Goal: Task Accomplishment & Management: Use online tool/utility

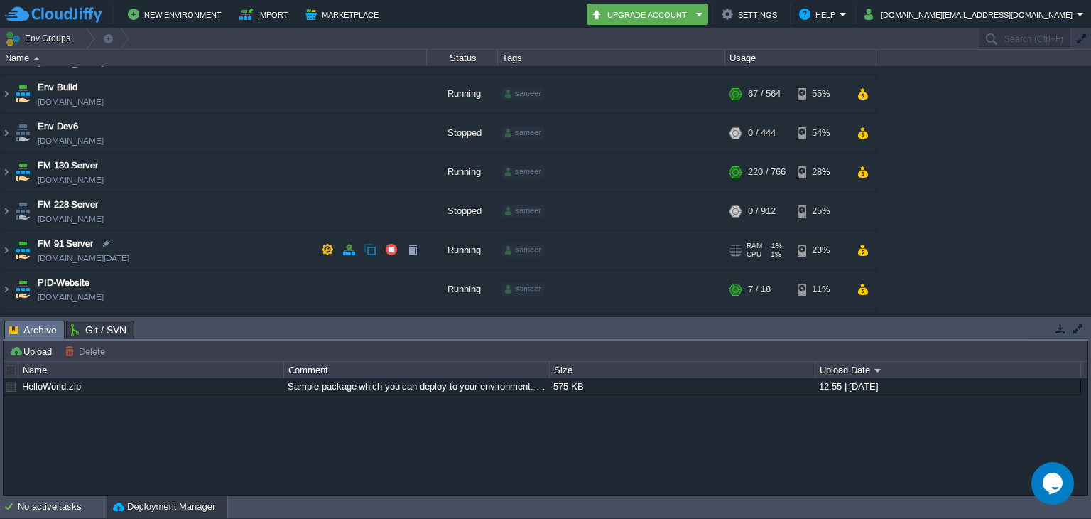
scroll to position [38, 0]
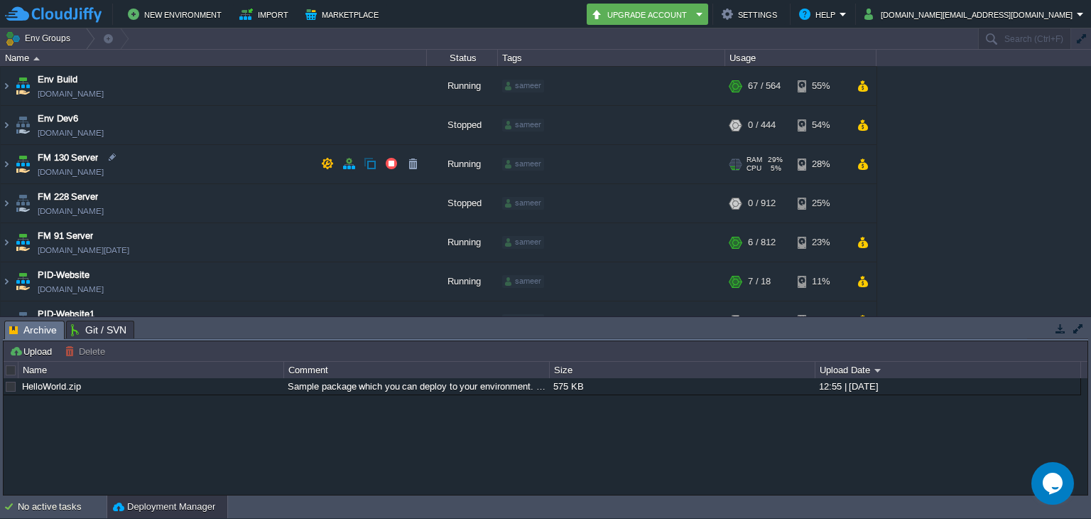
click at [193, 160] on td "FM 130 Server [DOMAIN_NAME]" at bounding box center [214, 164] width 426 height 39
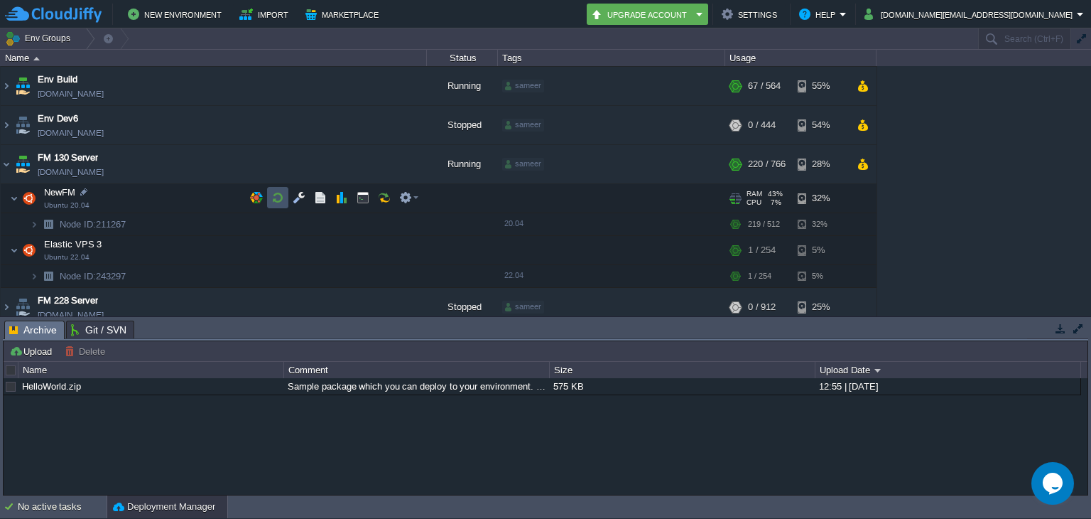
click at [280, 202] on button "button" at bounding box center [277, 197] width 13 height 13
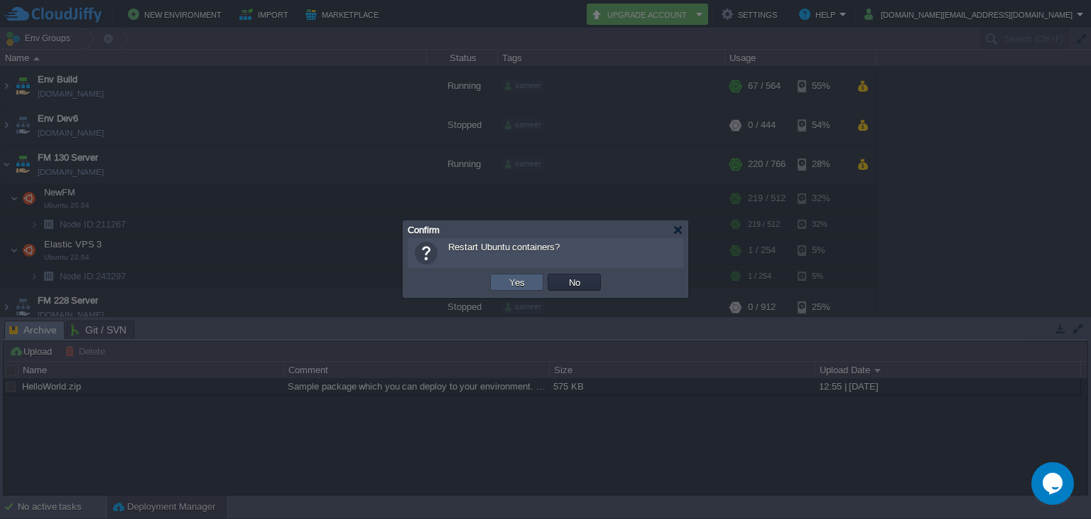
click at [529, 276] on td "Yes" at bounding box center [516, 282] width 53 height 17
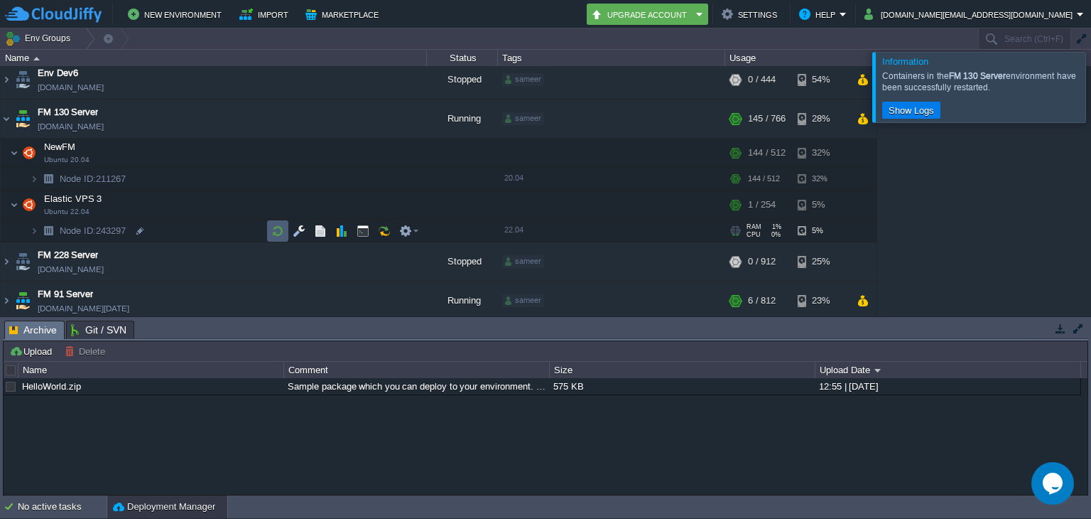
scroll to position [60, 0]
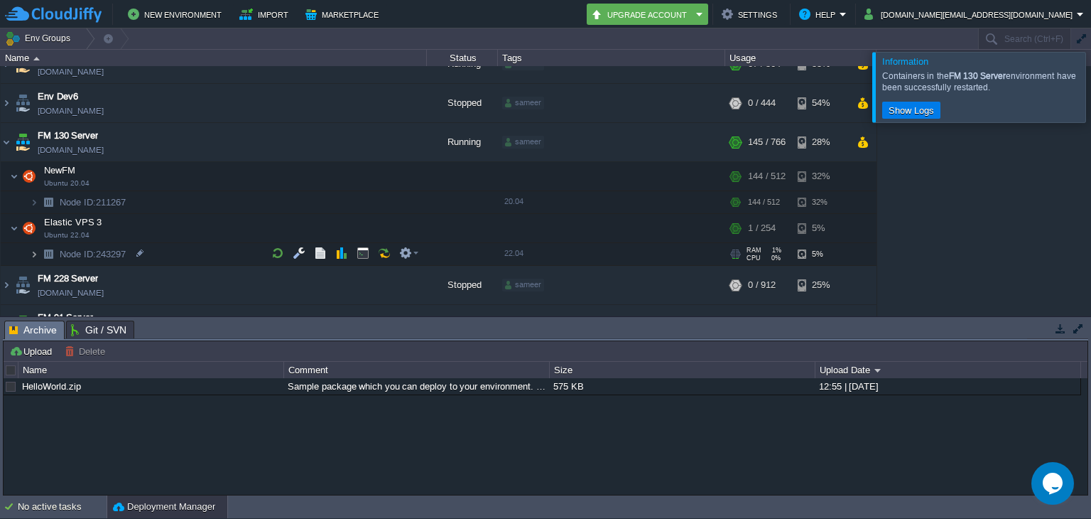
click at [32, 251] on img at bounding box center [34, 254] width 9 height 22
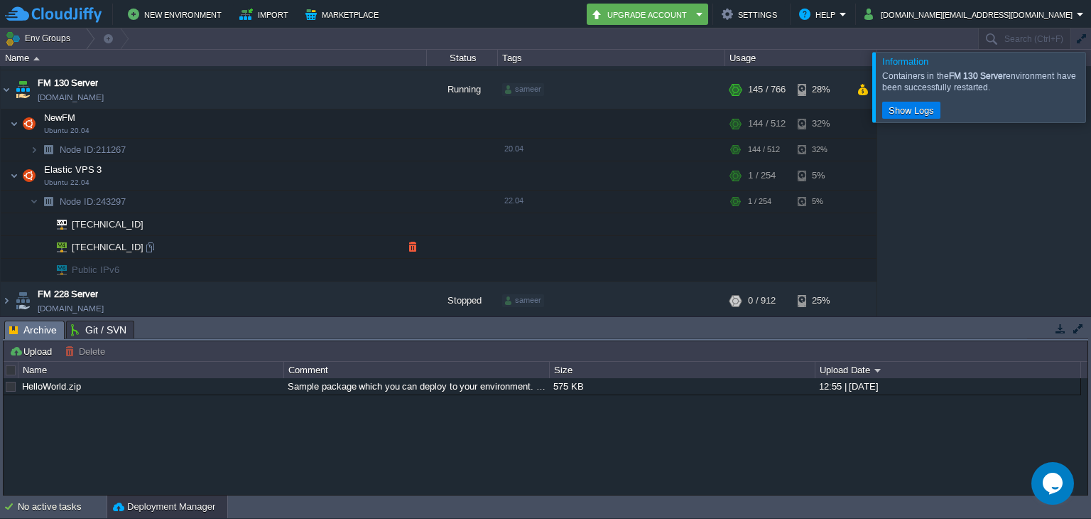
scroll to position [117, 0]
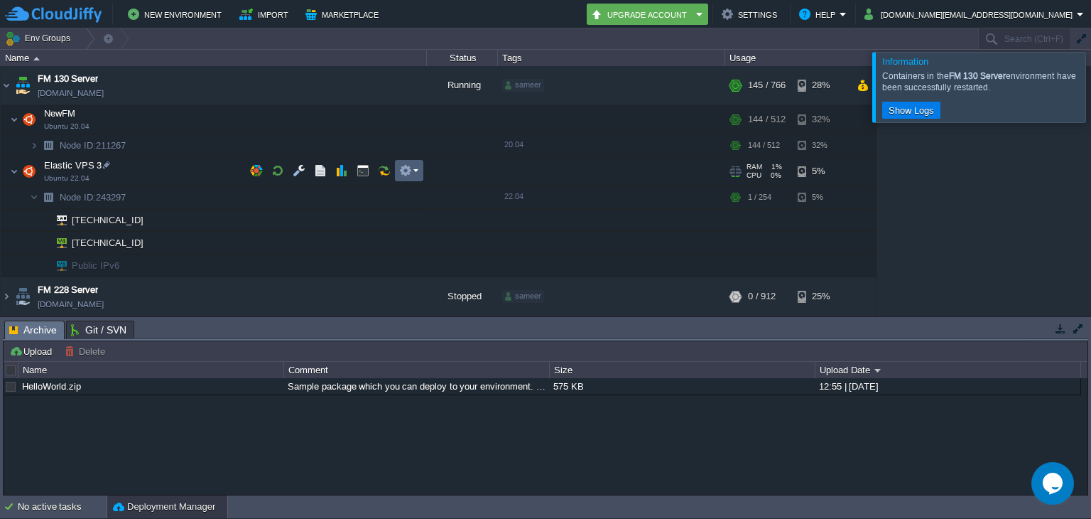
click at [411, 178] on td at bounding box center [409, 170] width 28 height 21
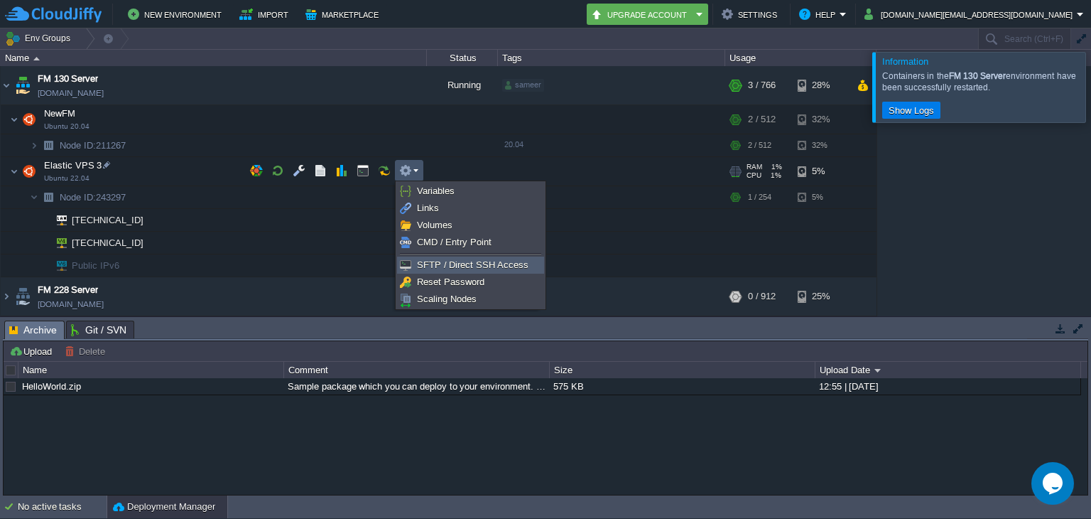
click at [427, 257] on link "SFTP / Direct SSH Access" at bounding box center [471, 265] width 146 height 16
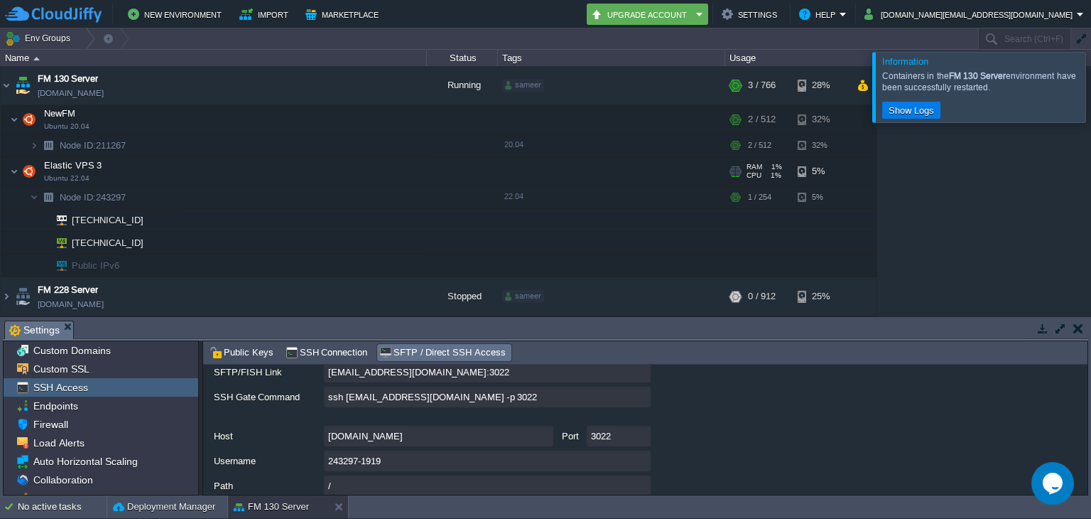
scroll to position [121, 0]
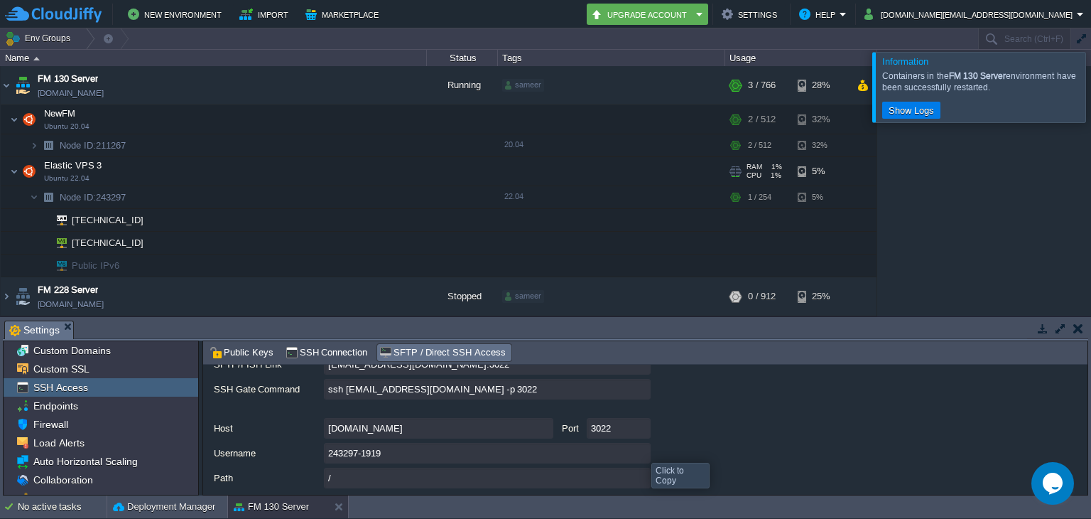
click at [641, 450] on input "243297-1919" at bounding box center [487, 453] width 327 height 21
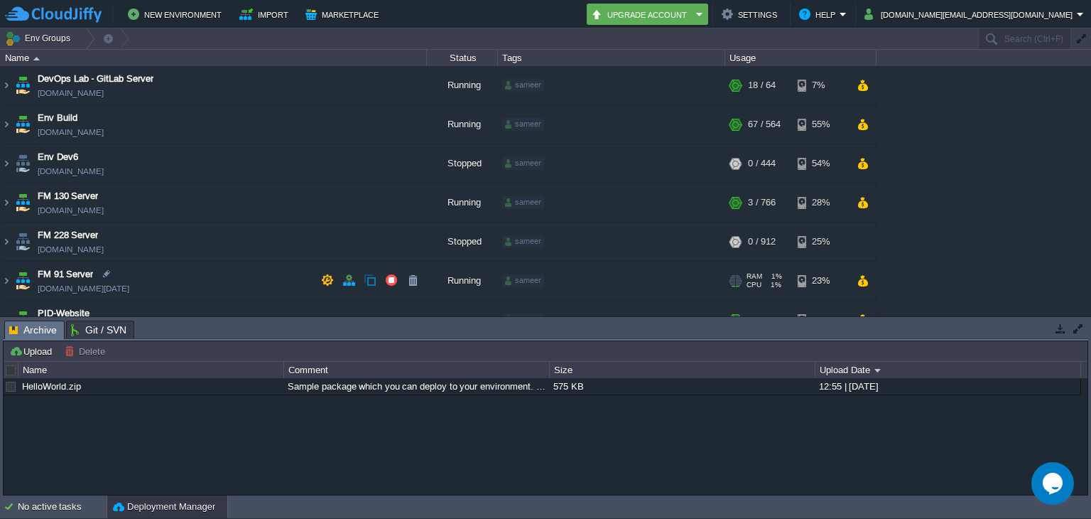
scroll to position [60, 0]
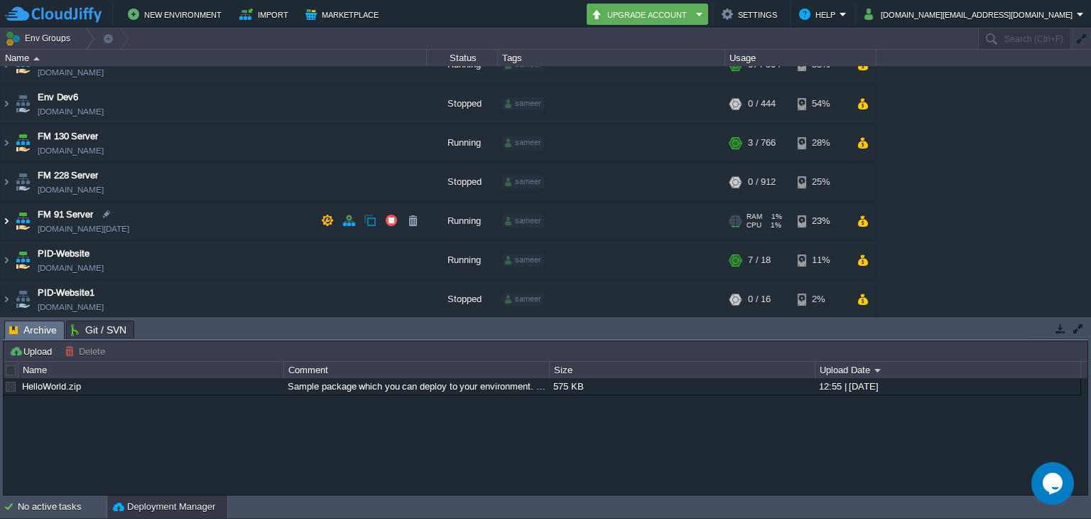
click at [3, 217] on img at bounding box center [6, 221] width 11 height 38
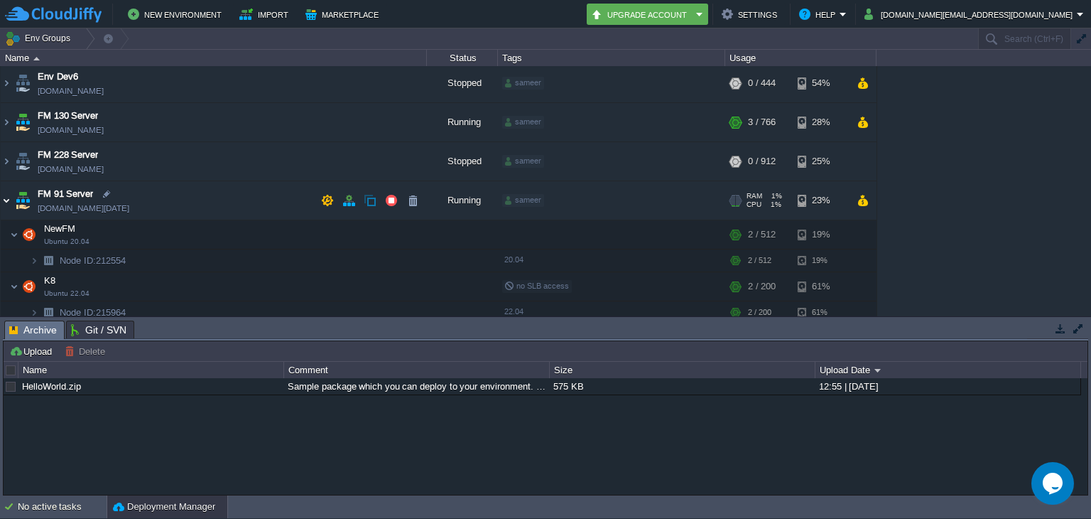
scroll to position [51, 0]
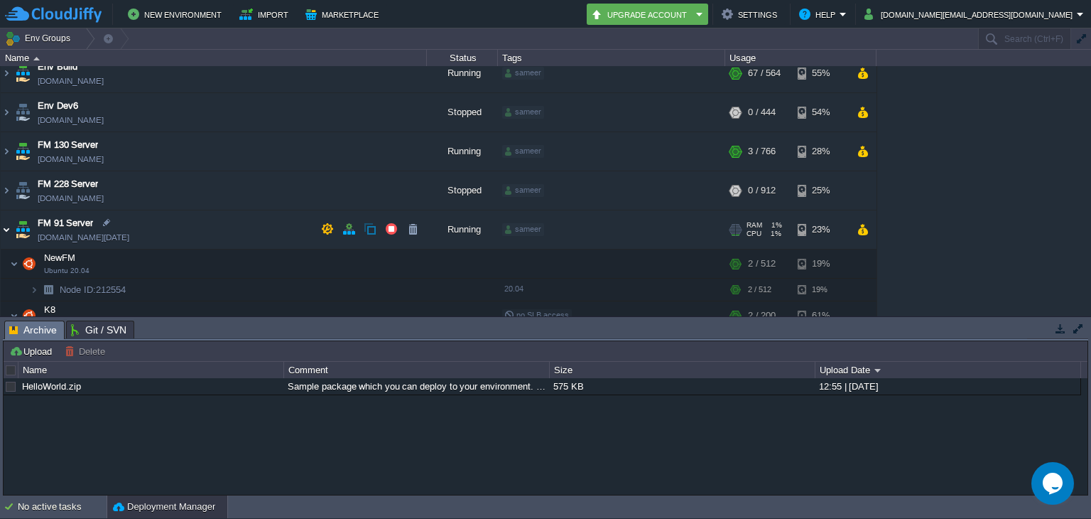
click at [3, 217] on img at bounding box center [6, 229] width 11 height 38
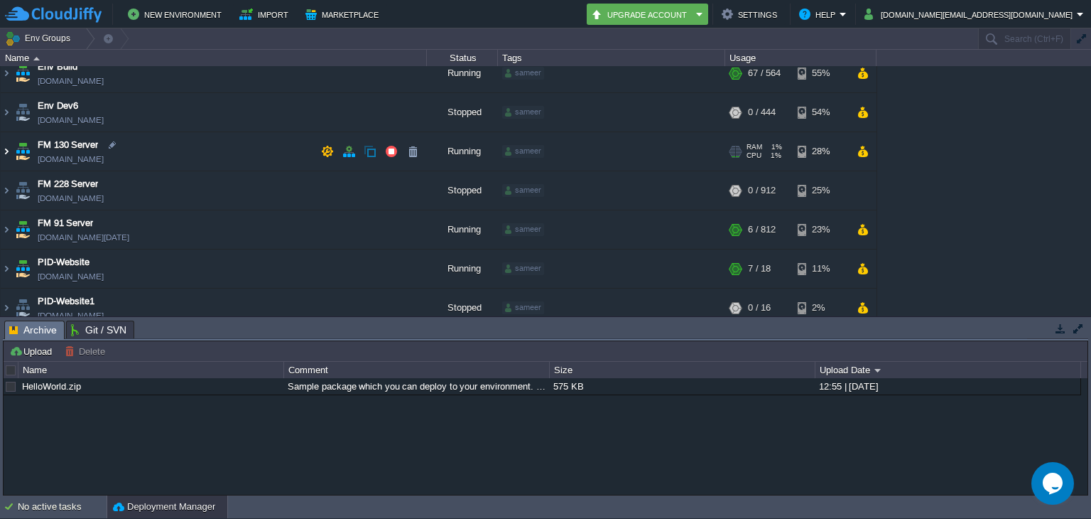
click at [2, 156] on img at bounding box center [6, 151] width 11 height 38
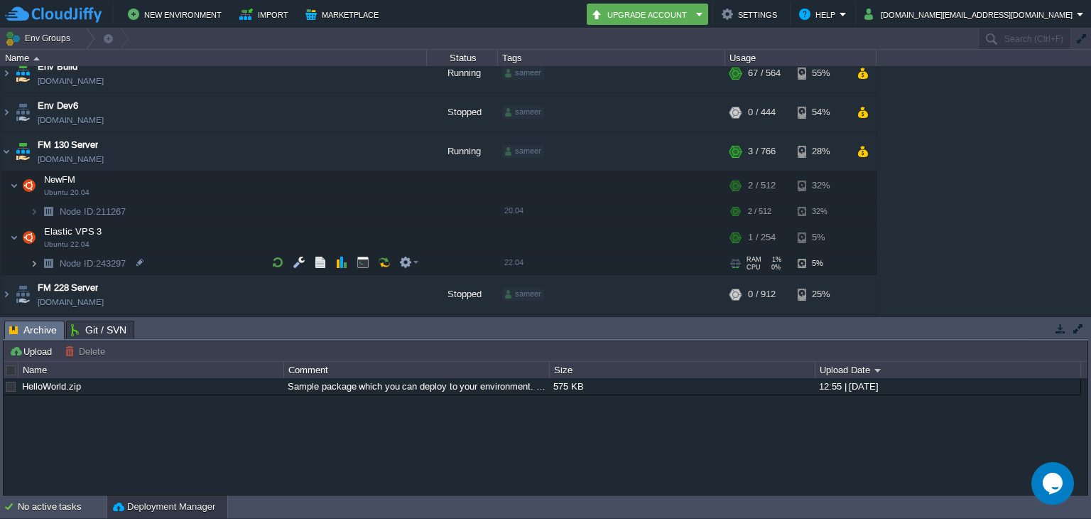
drag, startPoint x: 37, startPoint y: 254, endPoint x: 51, endPoint y: 264, distance: 16.9
click at [37, 254] on img at bounding box center [34, 263] width 9 height 22
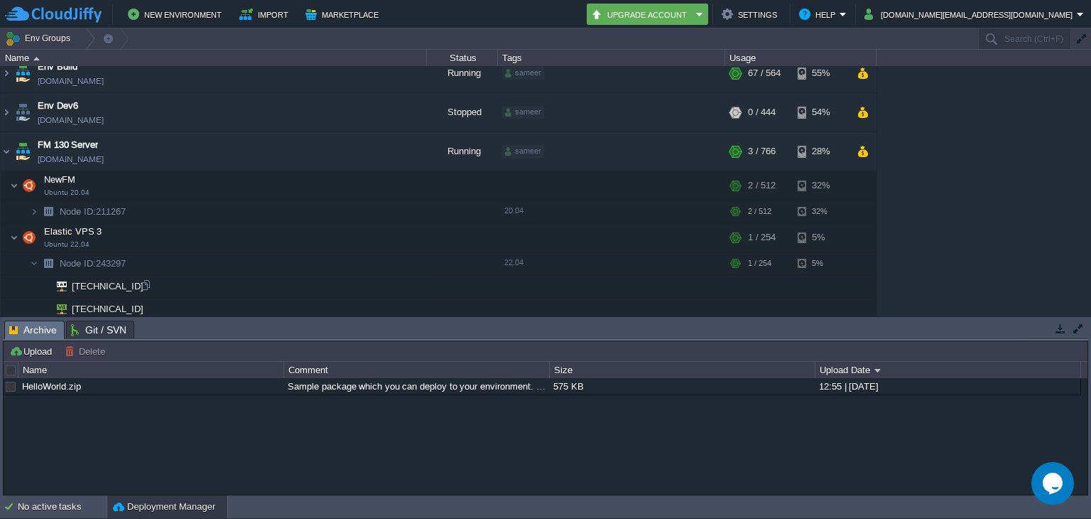
scroll to position [95, 0]
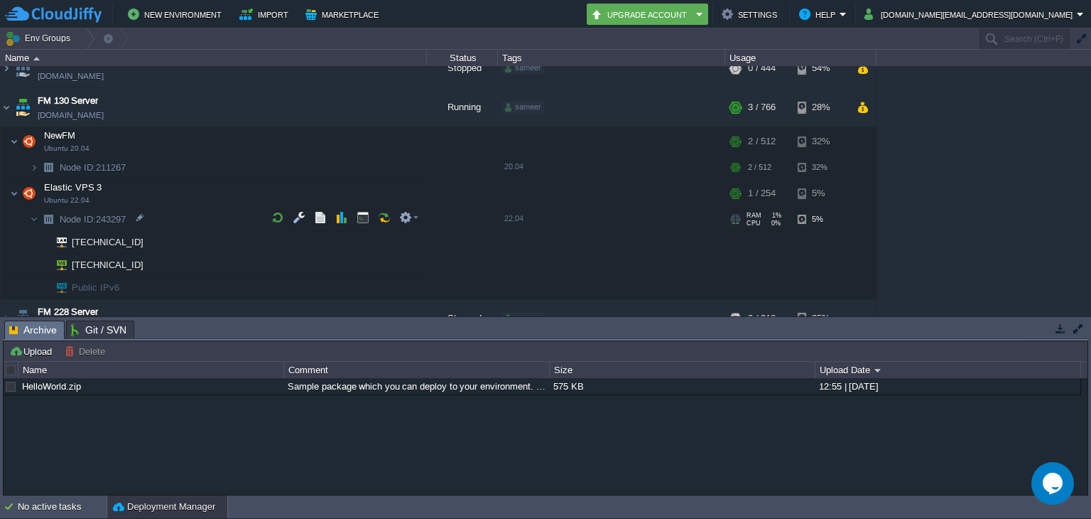
click at [124, 216] on span "Node ID: 243297" at bounding box center [93, 219] width 70 height 12
click at [150, 262] on div at bounding box center [150, 263] width 13 height 13
click at [149, 256] on td "[TECHNICAL_ID]" at bounding box center [214, 265] width 426 height 23
click at [152, 263] on div at bounding box center [150, 263] width 13 height 13
